Goal: Unclear

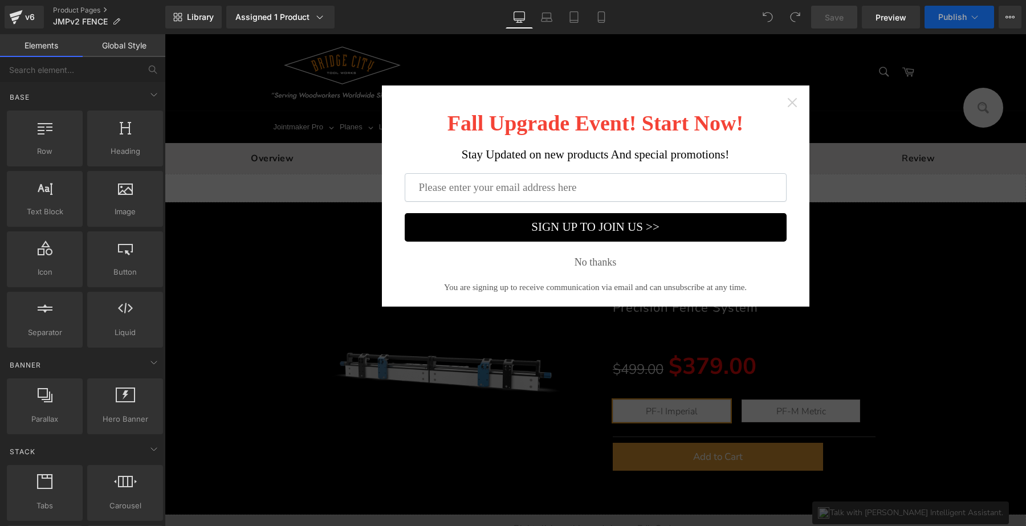
click at [791, 103] on icon "Close widget" at bounding box center [791, 102] width 11 height 11
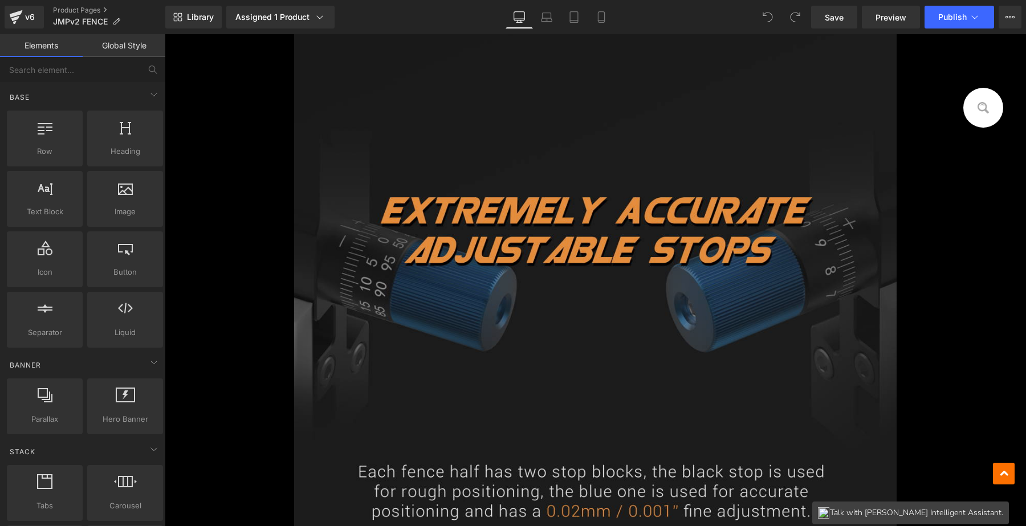
scroll to position [1780, 0]
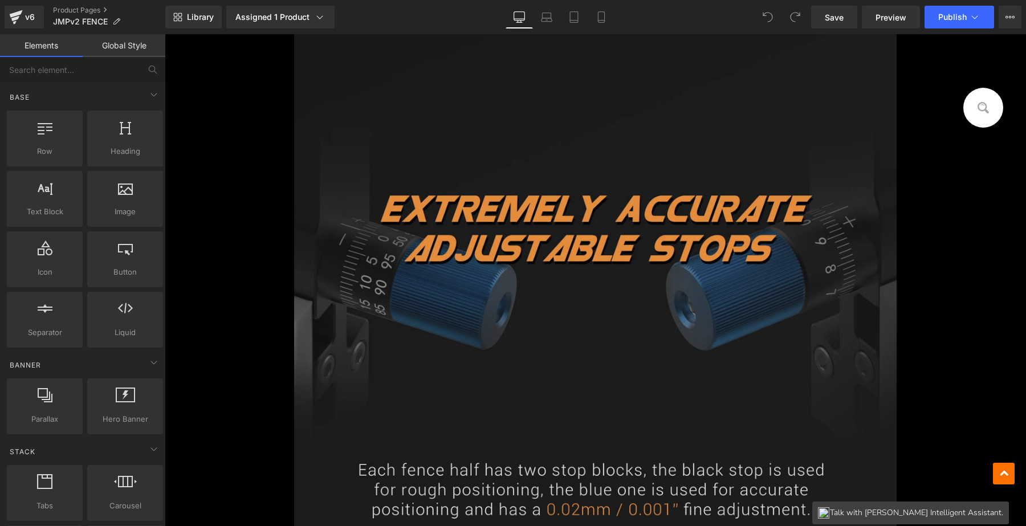
click at [512, 234] on img at bounding box center [595, 254] width 603 height 1545
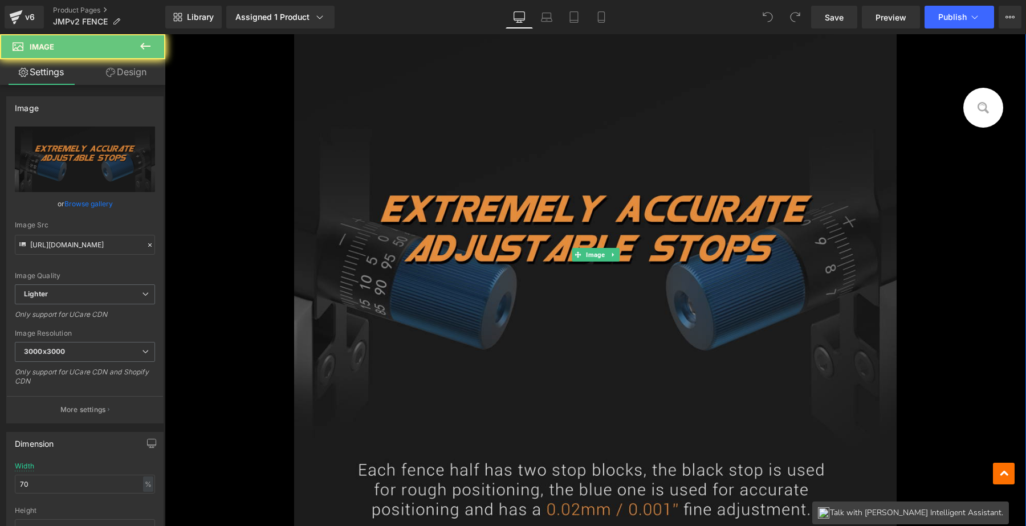
drag, startPoint x: 549, startPoint y: 230, endPoint x: 542, endPoint y: 240, distance: 12.0
click at [549, 231] on img at bounding box center [595, 254] width 603 height 1545
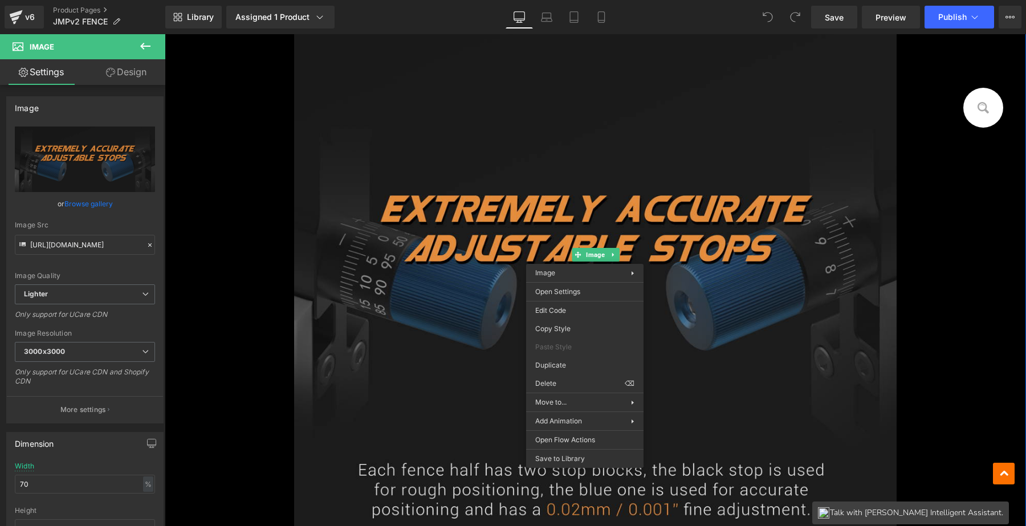
click at [460, 285] on img at bounding box center [595, 254] width 603 height 1545
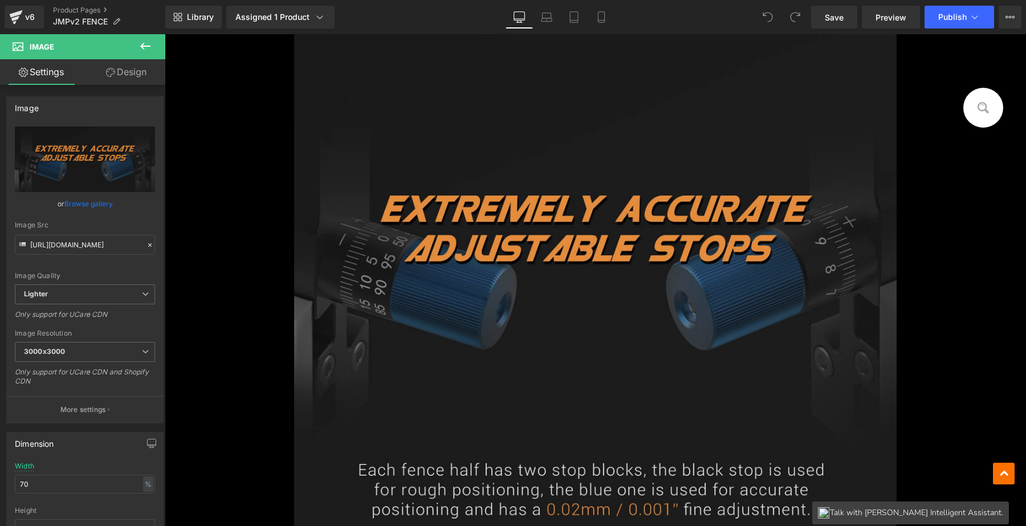
click at [529, 246] on img at bounding box center [595, 254] width 603 height 1545
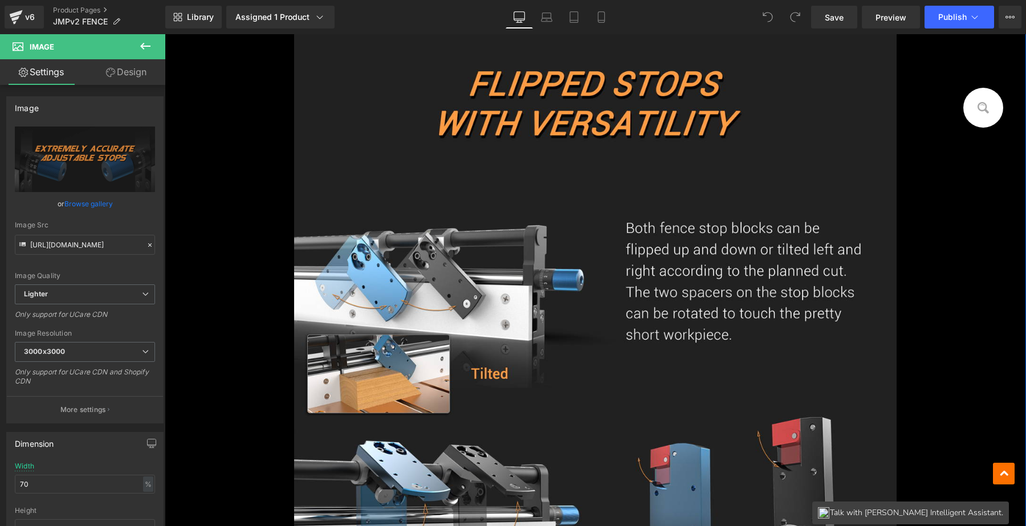
scroll to position [2849, 0]
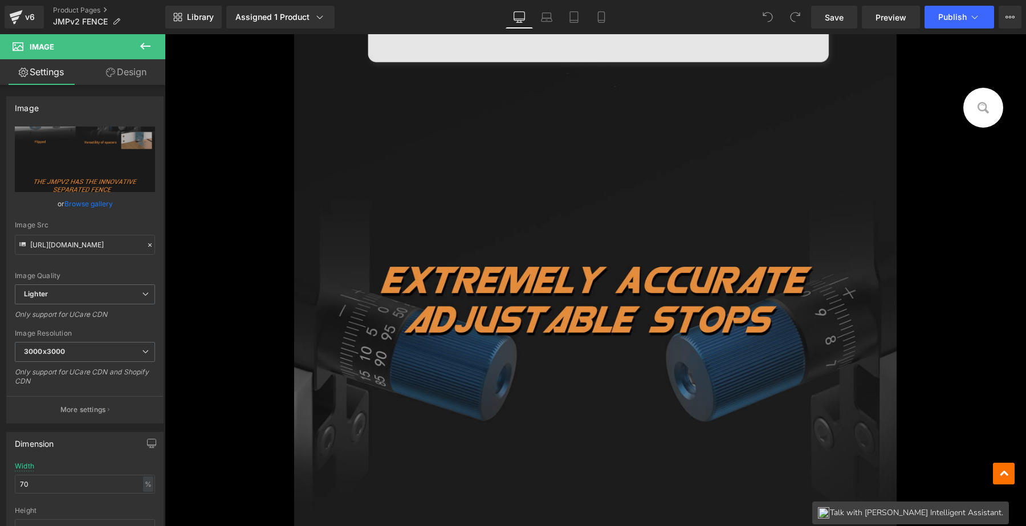
scroll to position [1780, 0]
